Goal: Go to known website: Access a specific website the user already knows

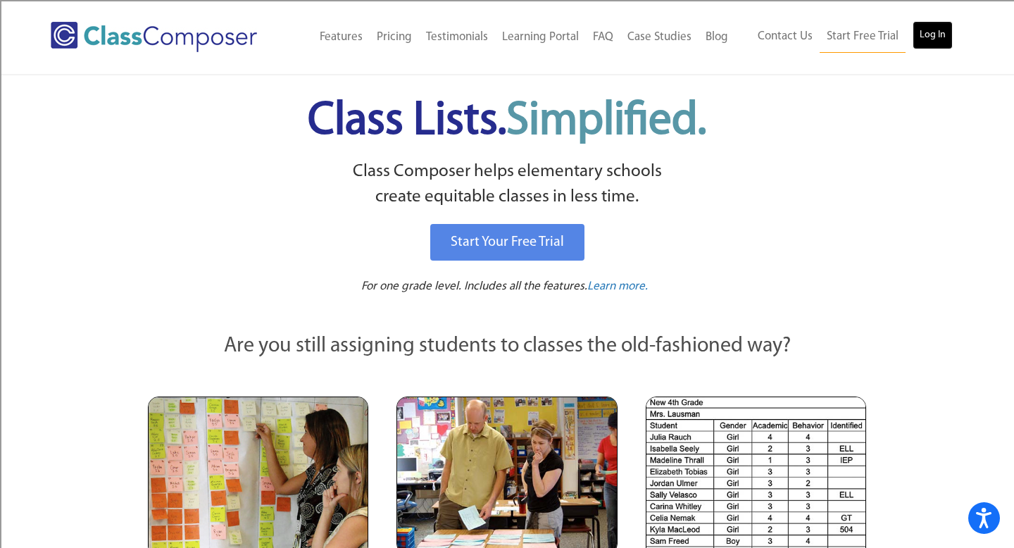
click at [930, 34] on link "Log In" at bounding box center [933, 35] width 40 height 28
click at [925, 33] on link "Log In" at bounding box center [933, 35] width 40 height 28
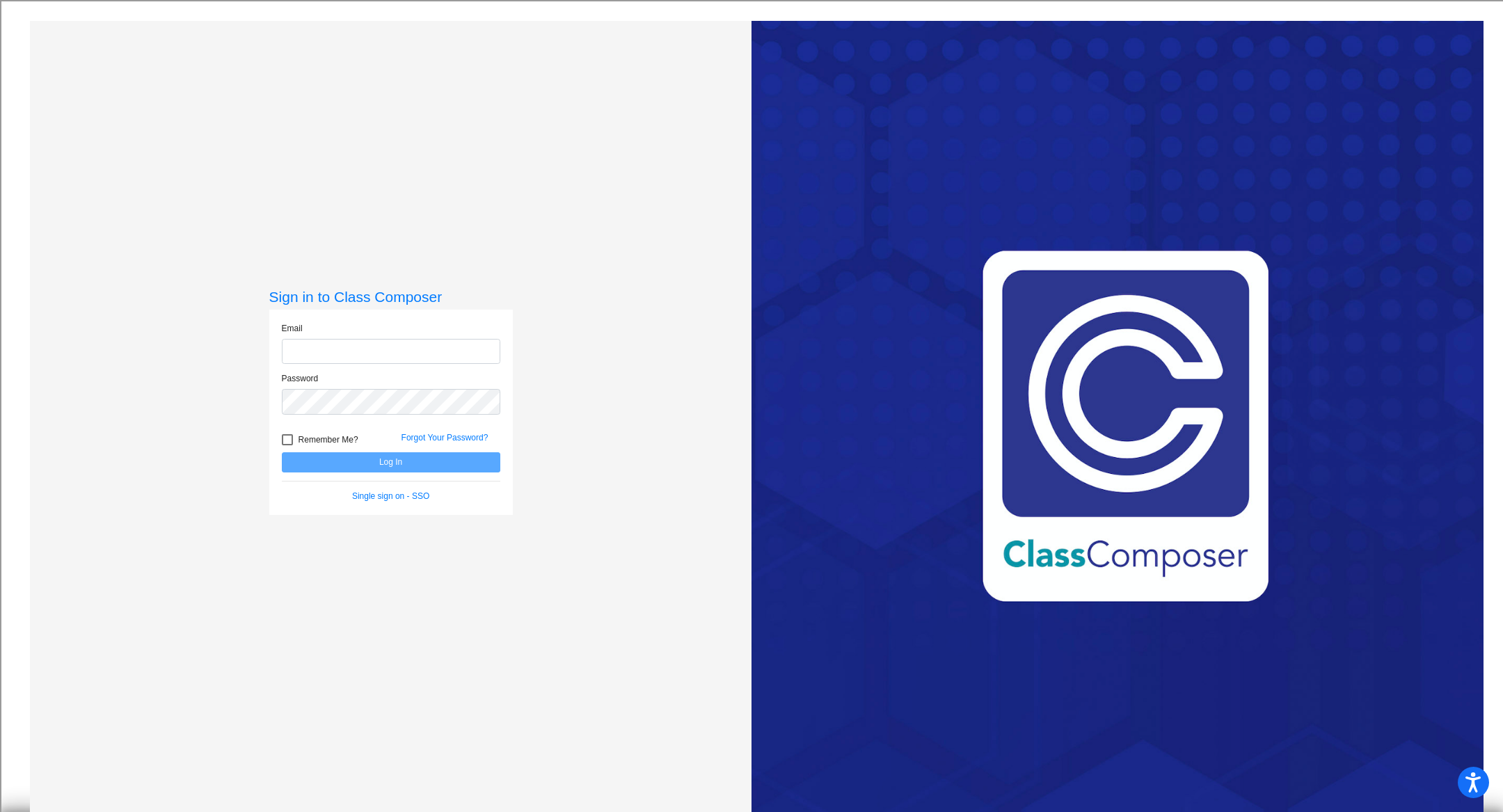
type input "lfraser@sd25.org"
click at [396, 456] on button "Log In" at bounding box center [390, 462] width 218 height 20
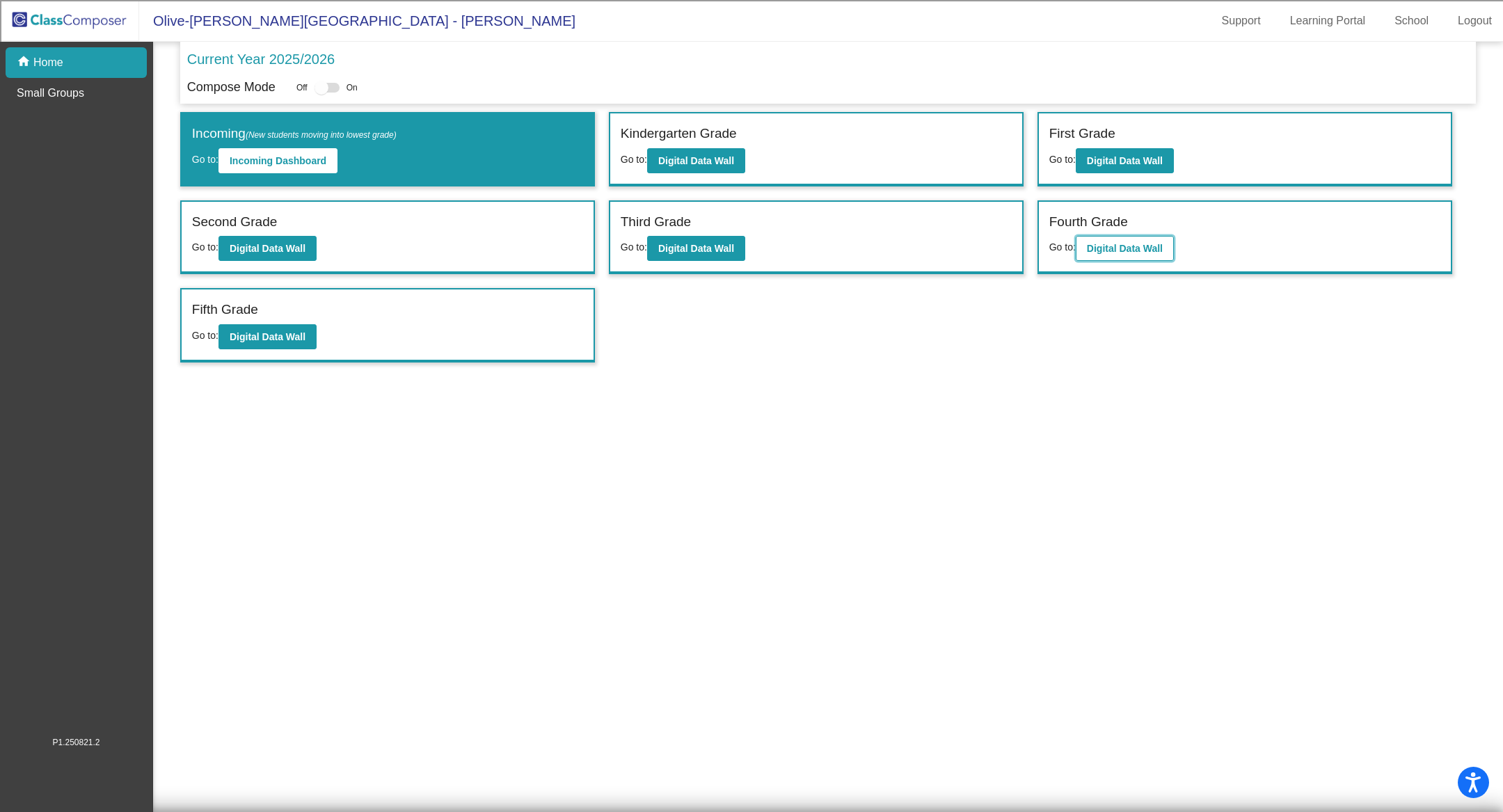
click at [1113, 243] on b "Digital Data Wall" at bounding box center [1125, 248] width 76 height 11
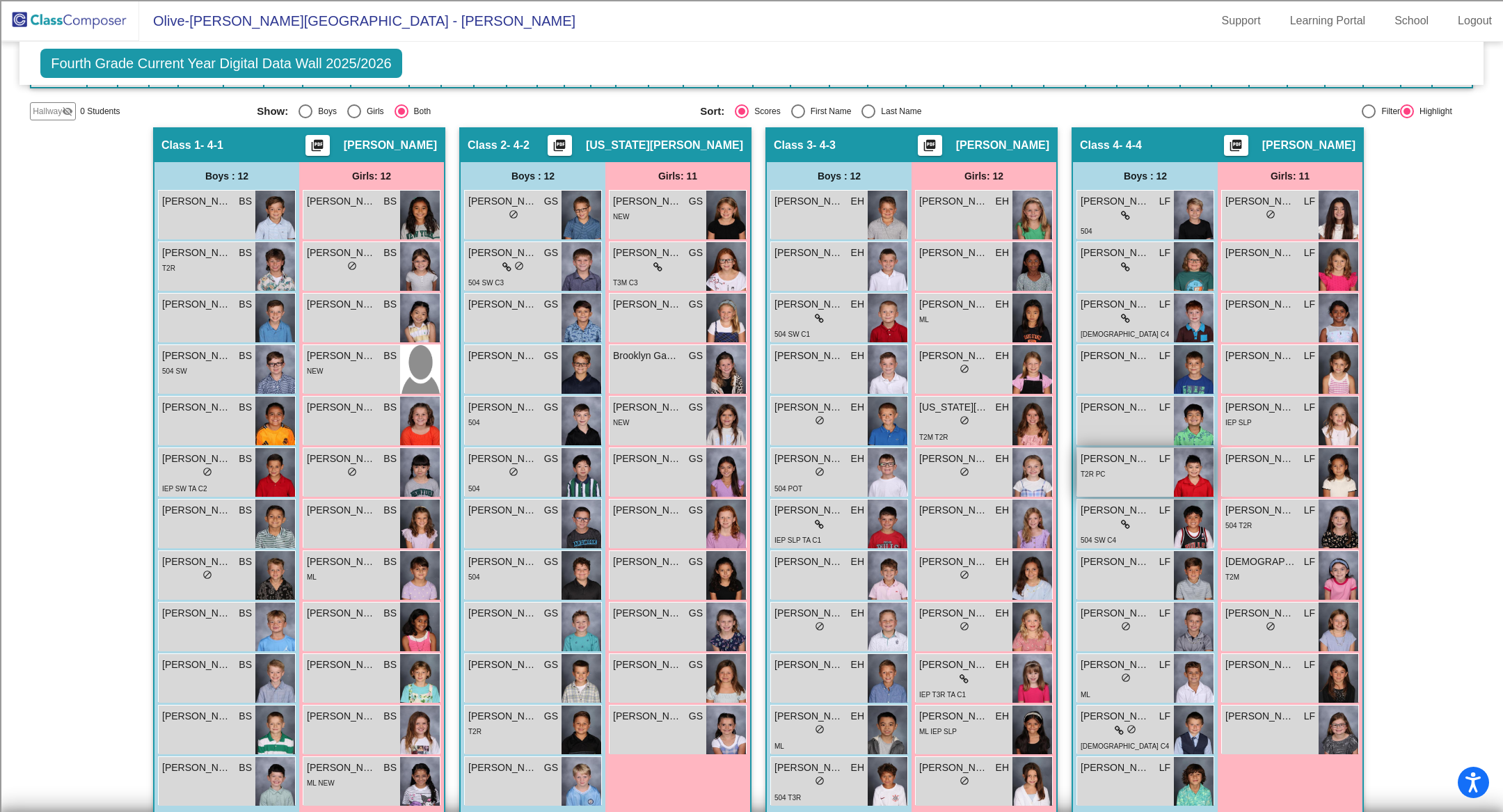
scroll to position [244, 0]
